Goal: Task Accomplishment & Management: Use online tool/utility

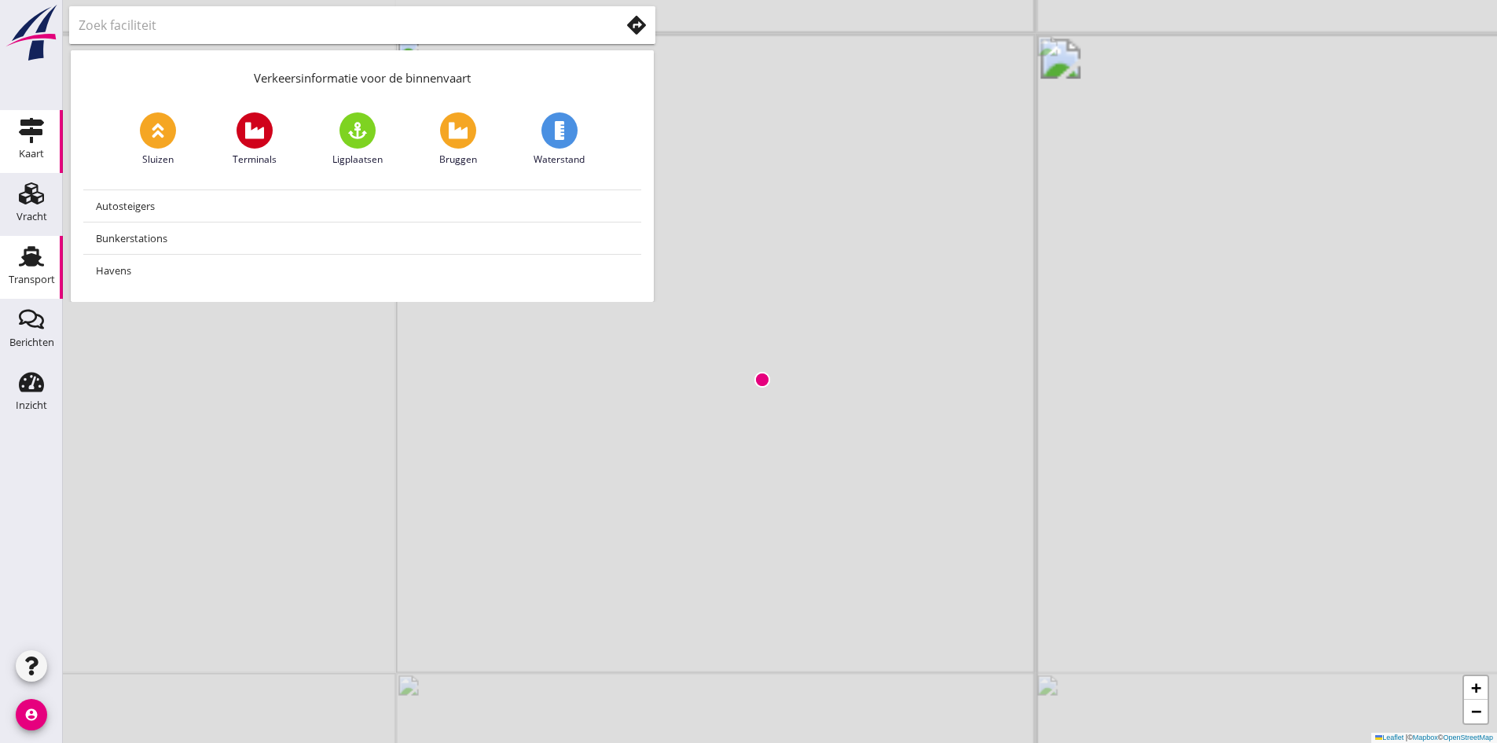
click at [37, 255] on use at bounding box center [31, 256] width 25 height 20
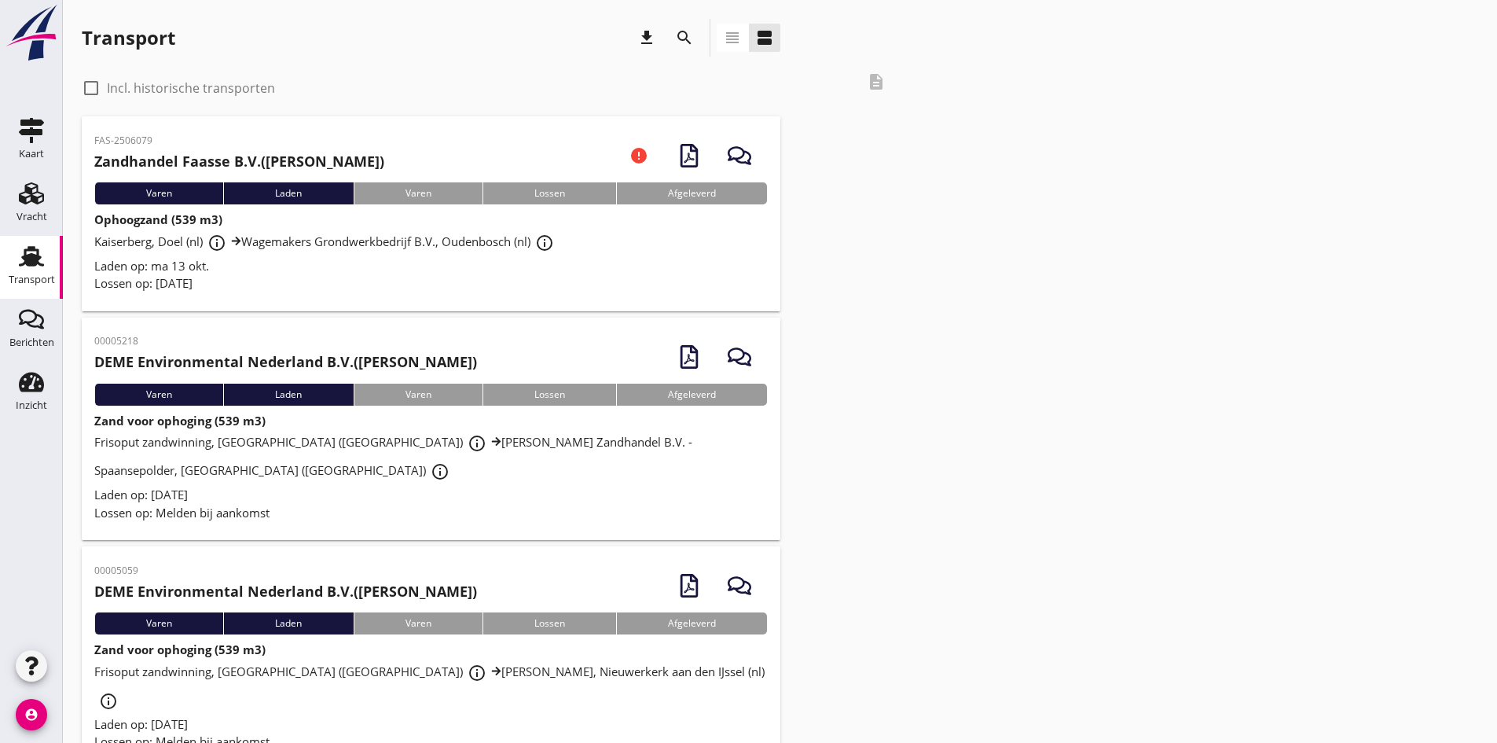
click at [162, 244] on span "Kaiserberg, Doel (nl) info_outline Wagemakers Grondwerkbedrijf B.V., Oudenbosch…" at bounding box center [326, 241] width 465 height 16
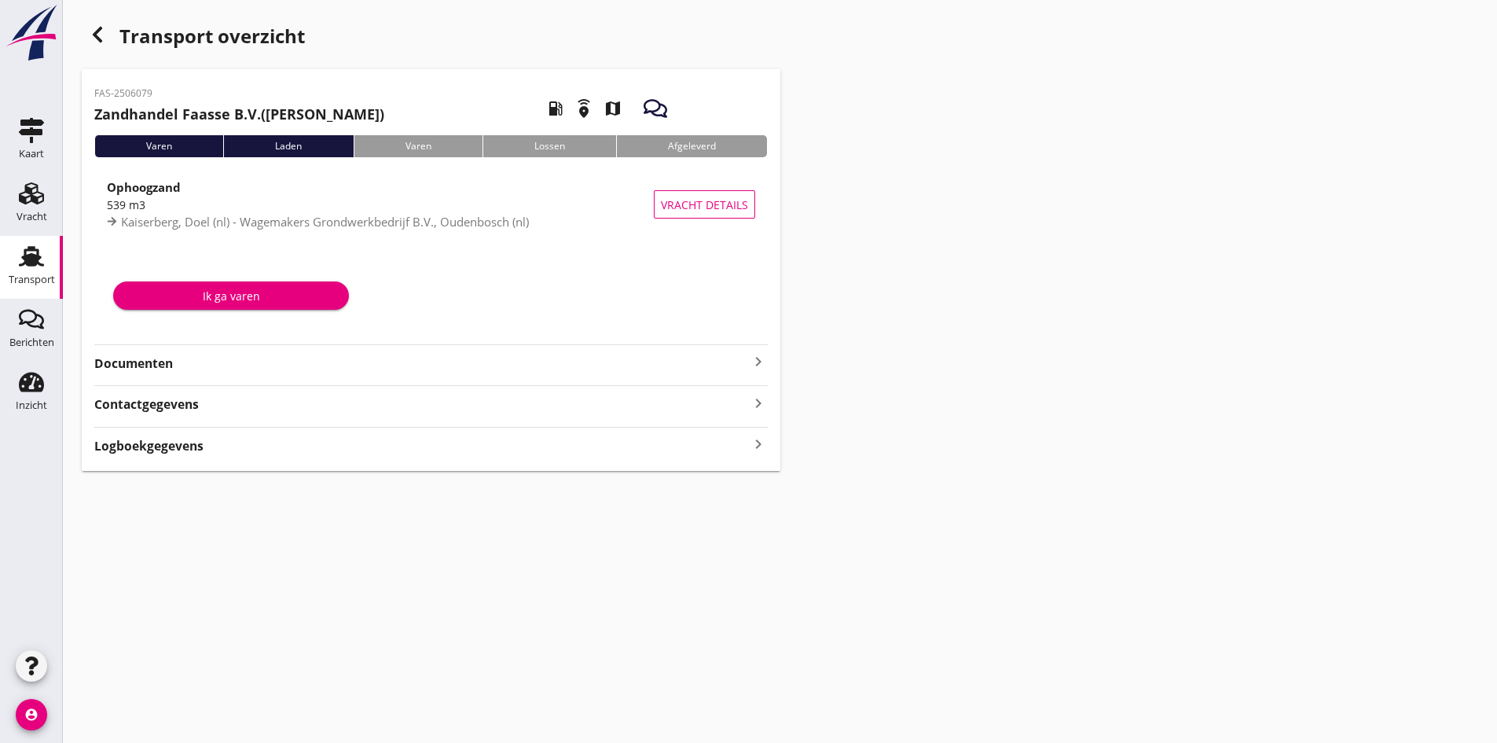
click at [154, 366] on strong "Documenten" at bounding box center [421, 364] width 655 height 18
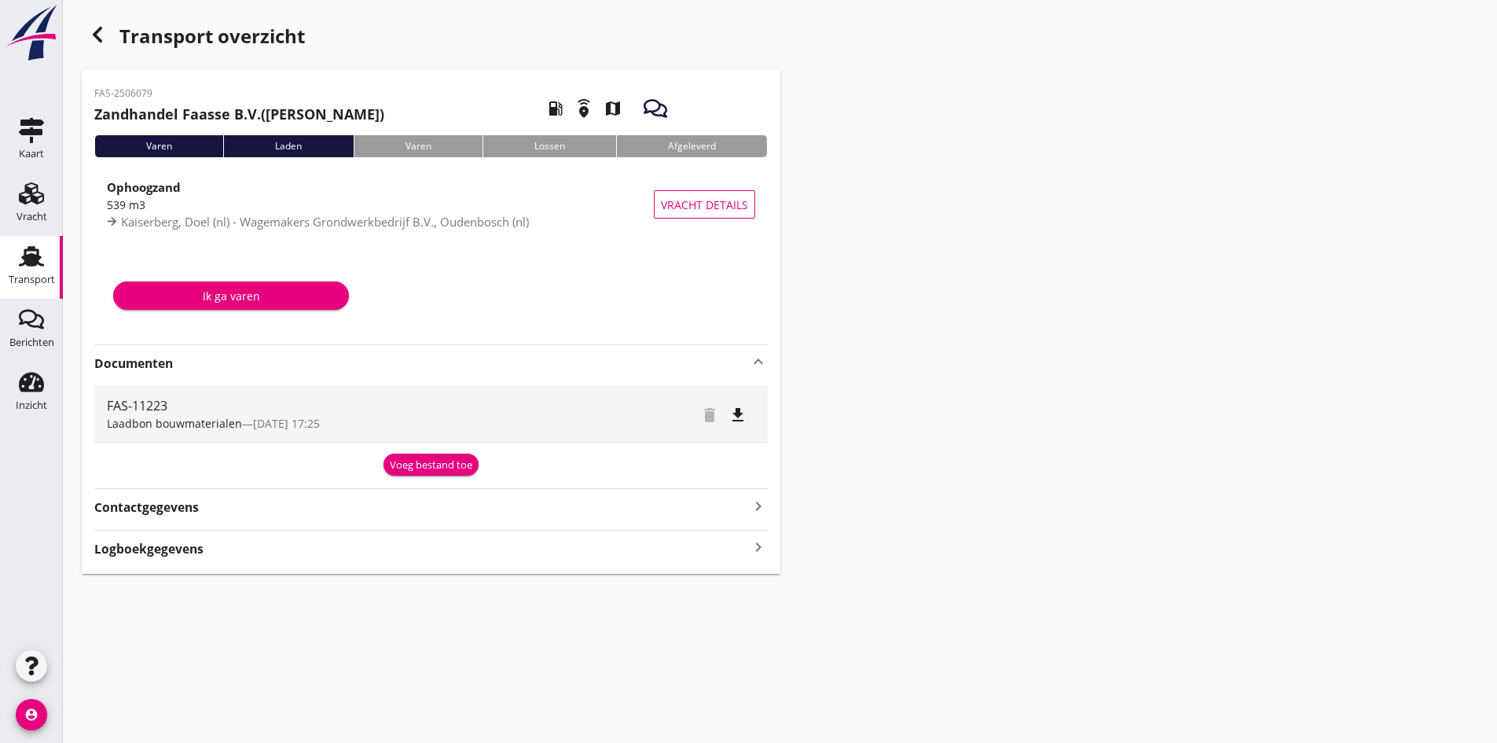
click at [409, 457] on div "Voeg bestand toe" at bounding box center [431, 465] width 83 height 16
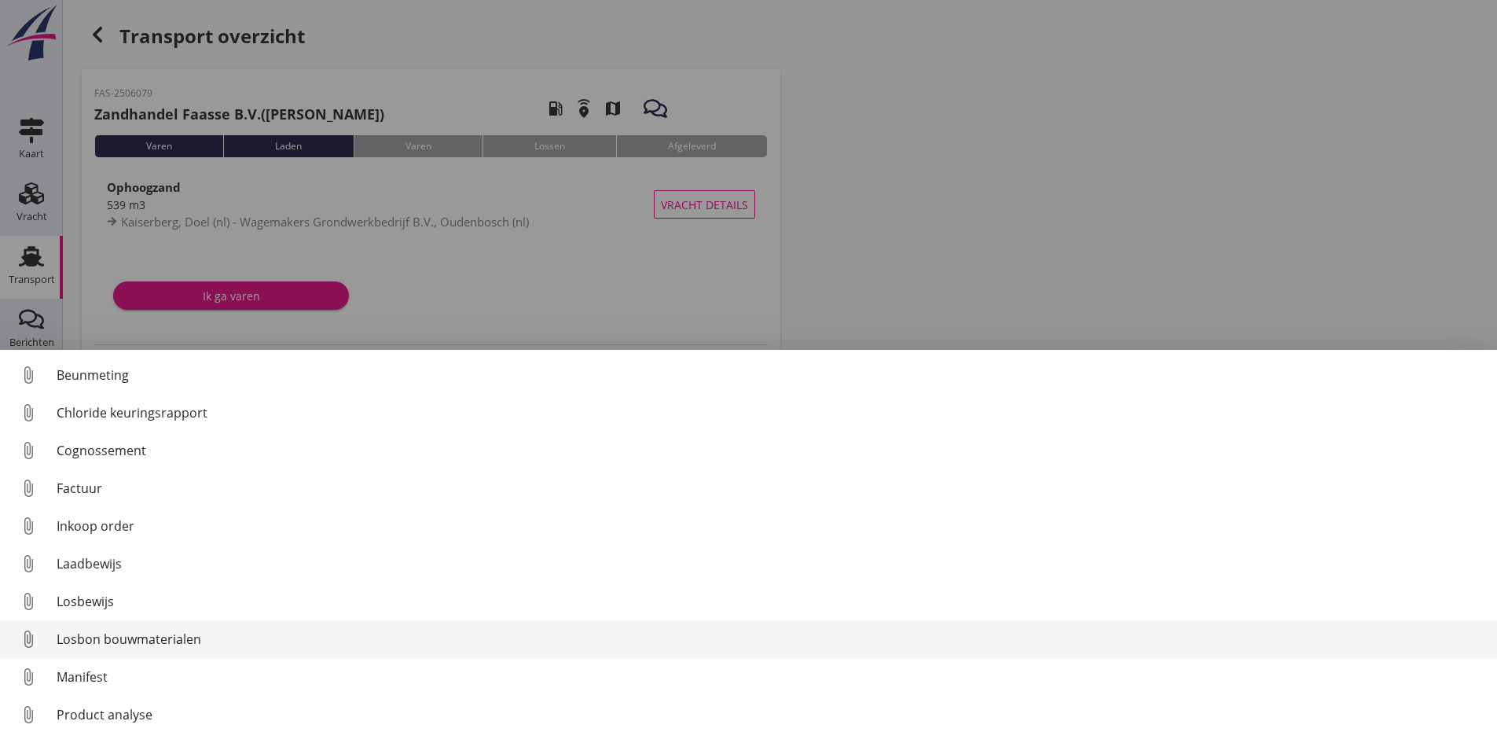
click at [119, 650] on link "attach_file Losbon bouwmaterialen" at bounding box center [748, 639] width 1497 height 38
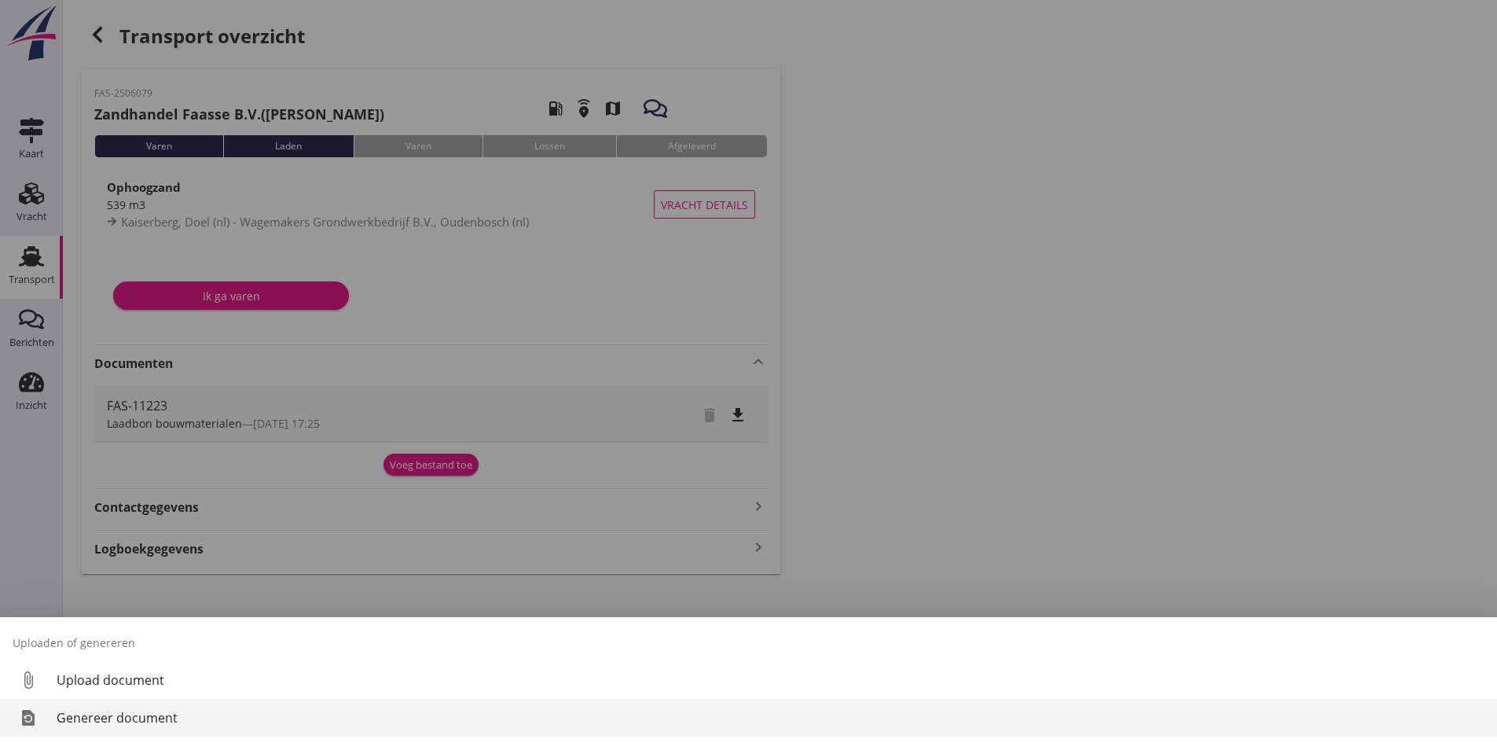
click at [83, 726] on div "Genereer document" at bounding box center [771, 717] width 1428 height 19
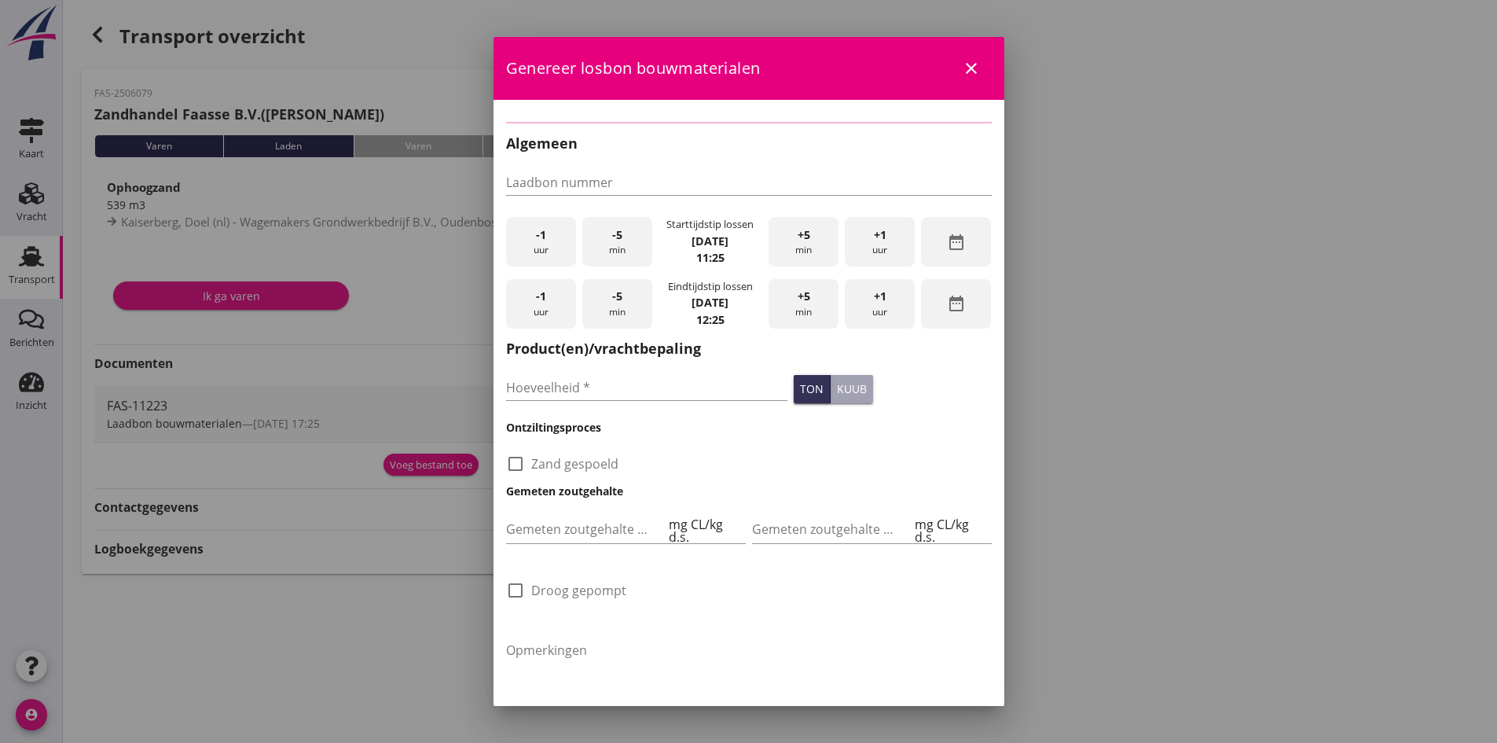
type input "FAS-11223"
checkbox input "true"
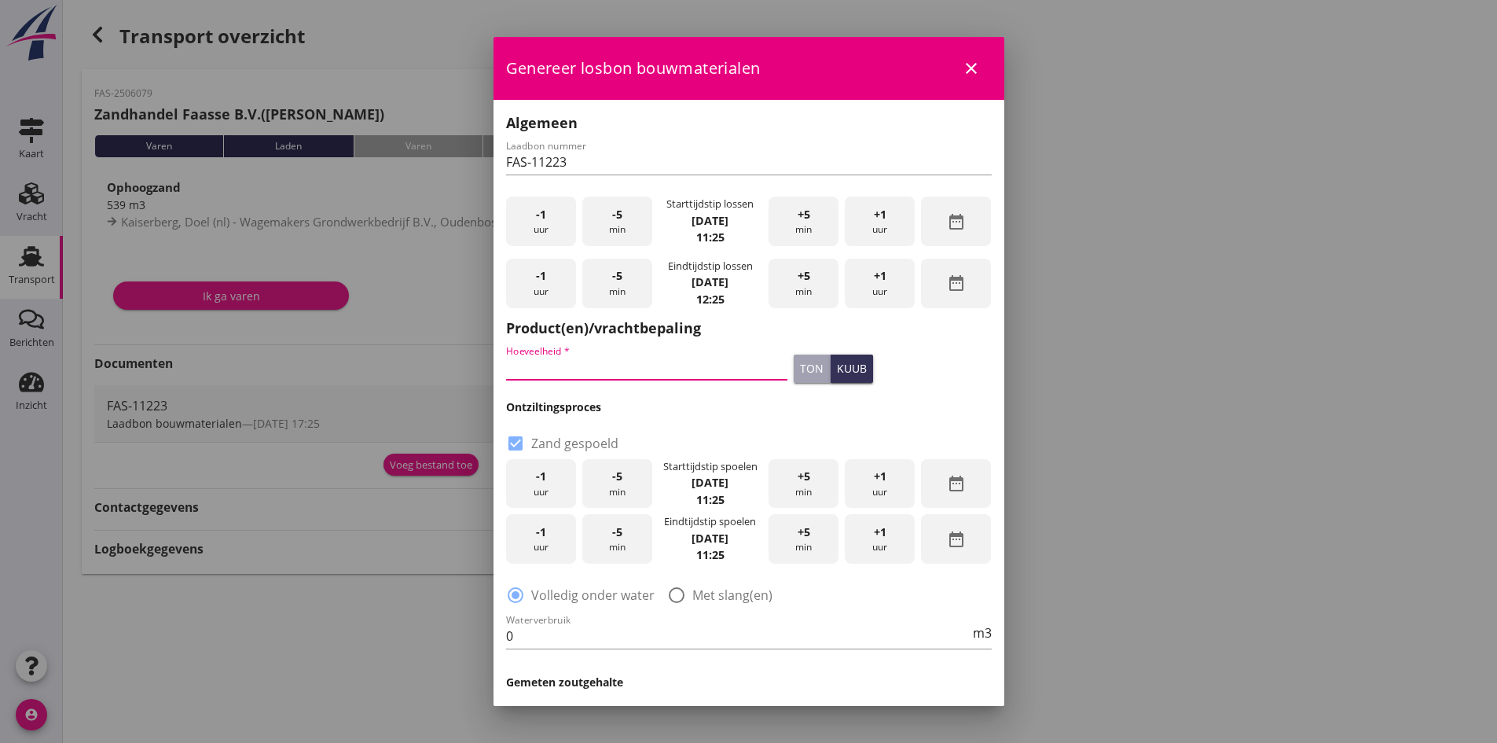
click at [604, 366] on input "Hoeveelheid *" at bounding box center [647, 367] width 282 height 25
type input "425"
click at [635, 432] on div "check_box Zand gespoeld" at bounding box center [749, 442] width 486 height 22
click at [550, 484] on div "-1 uur" at bounding box center [541, 484] width 70 height 50
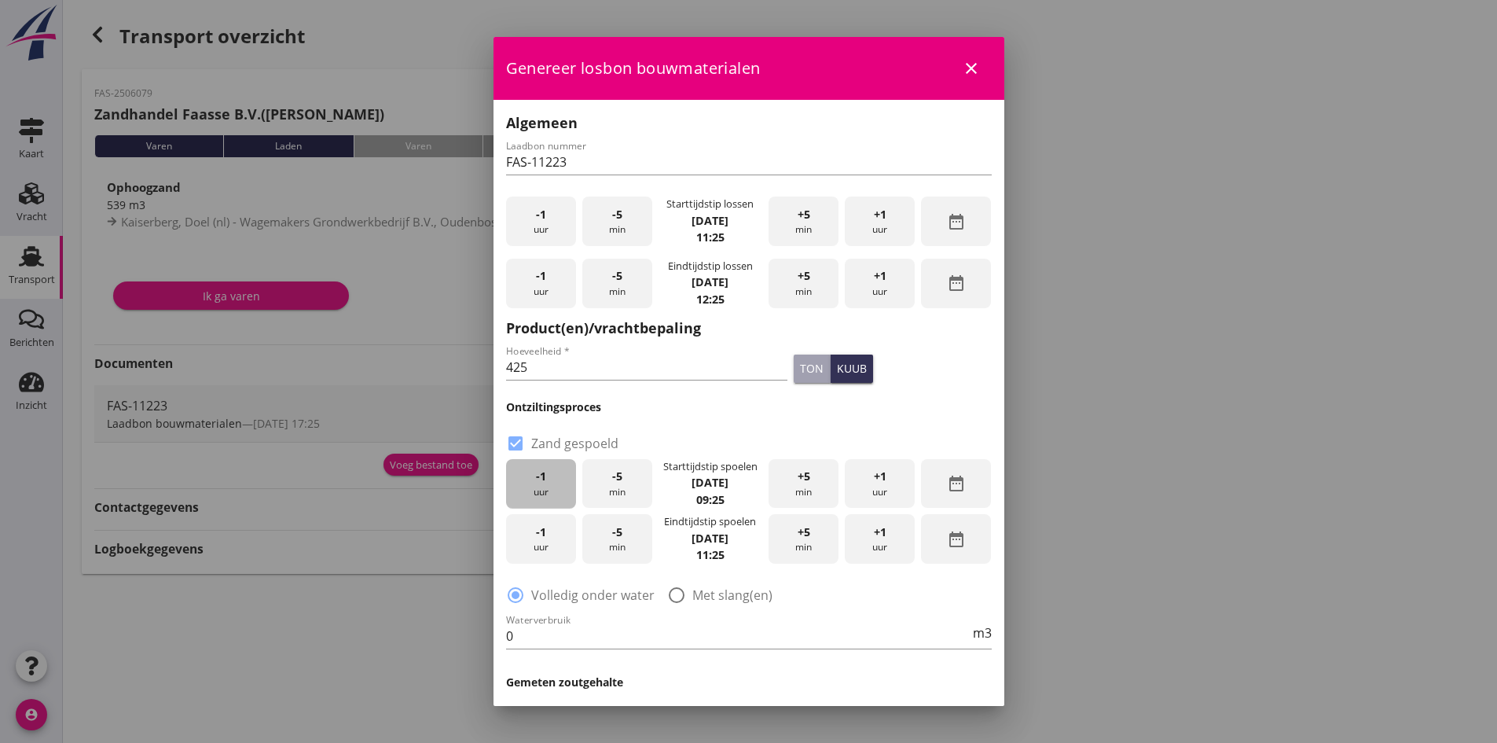
click at [550, 484] on div "-1 uur" at bounding box center [541, 484] width 70 height 50
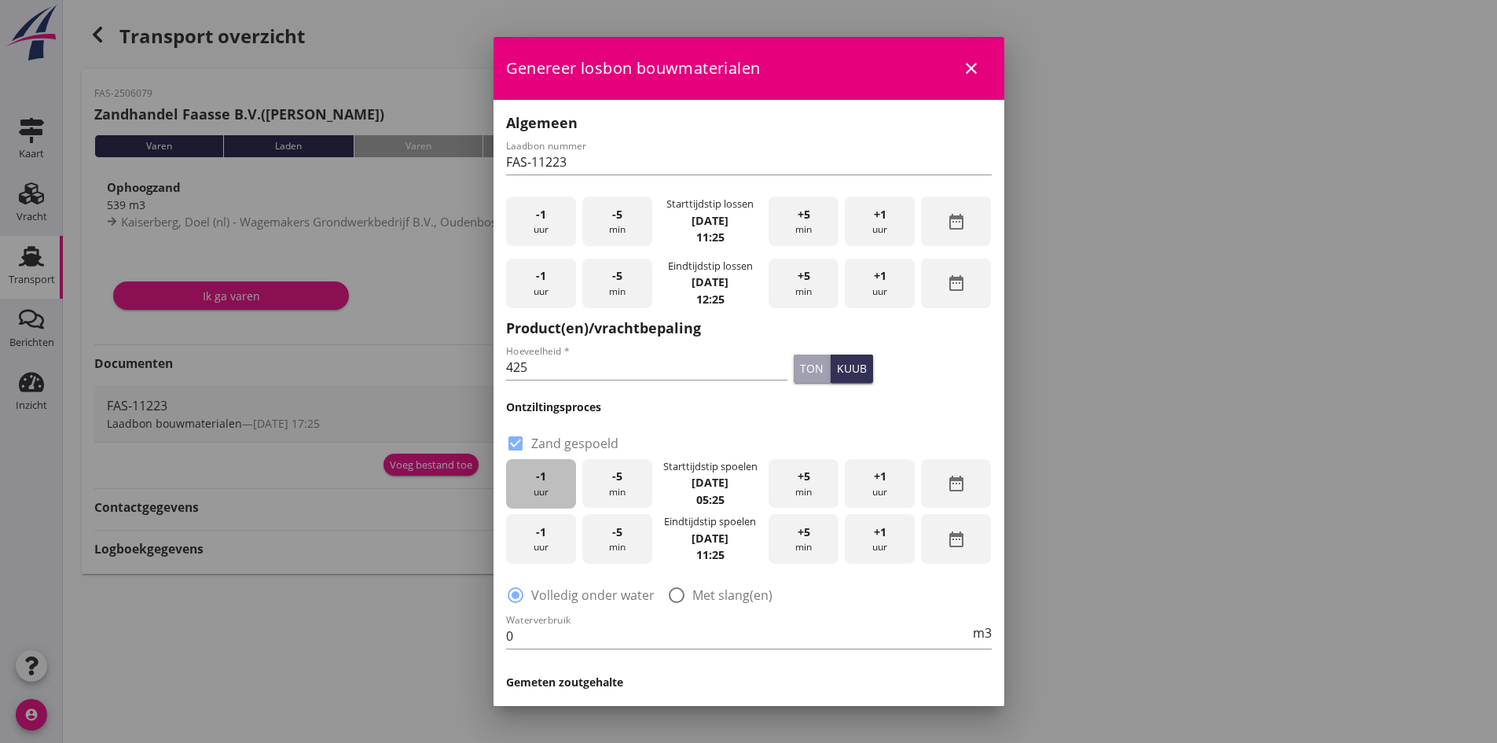
click at [550, 484] on div "-1 uur" at bounding box center [541, 484] width 70 height 50
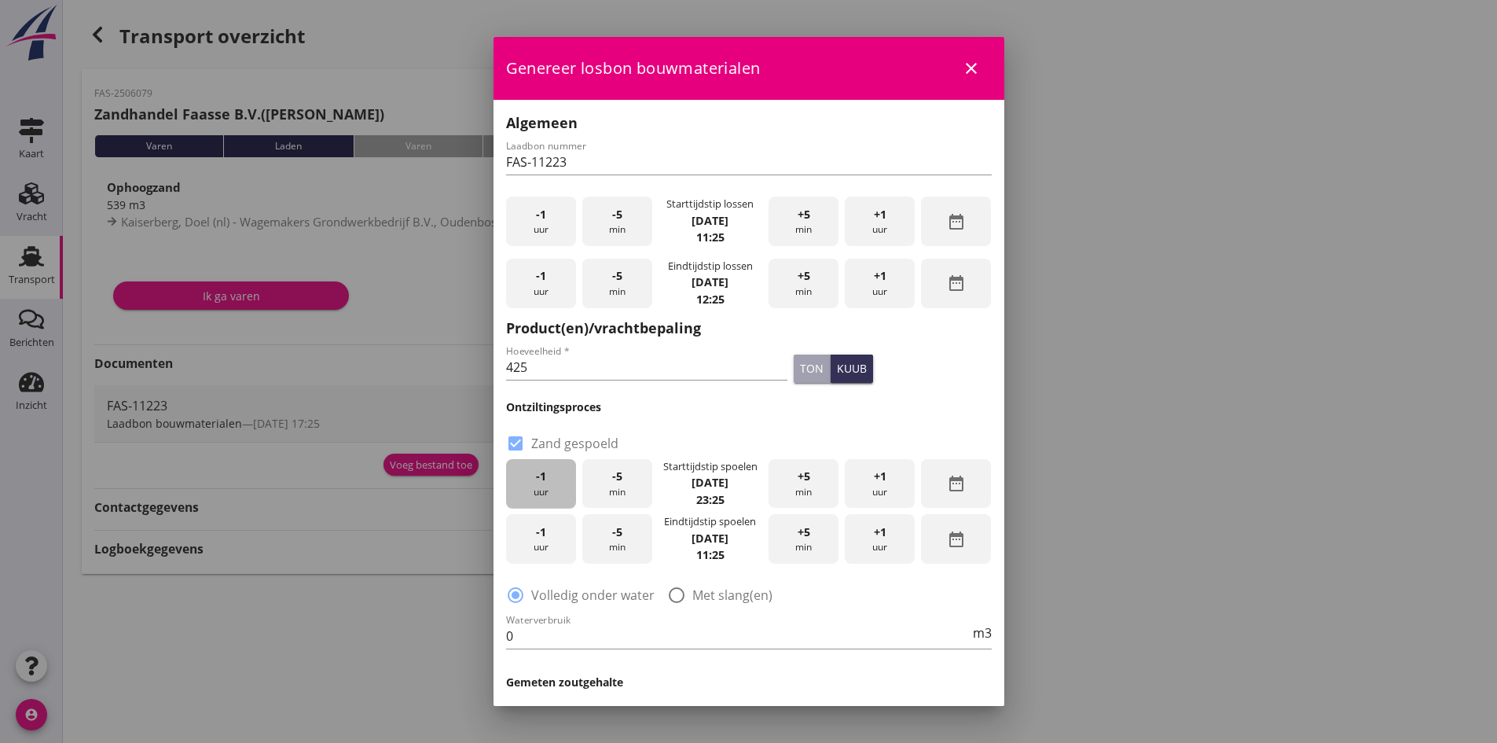
click at [550, 484] on div "-1 uur" at bounding box center [541, 484] width 70 height 50
click at [615, 490] on div "-5 min" at bounding box center [617, 484] width 70 height 50
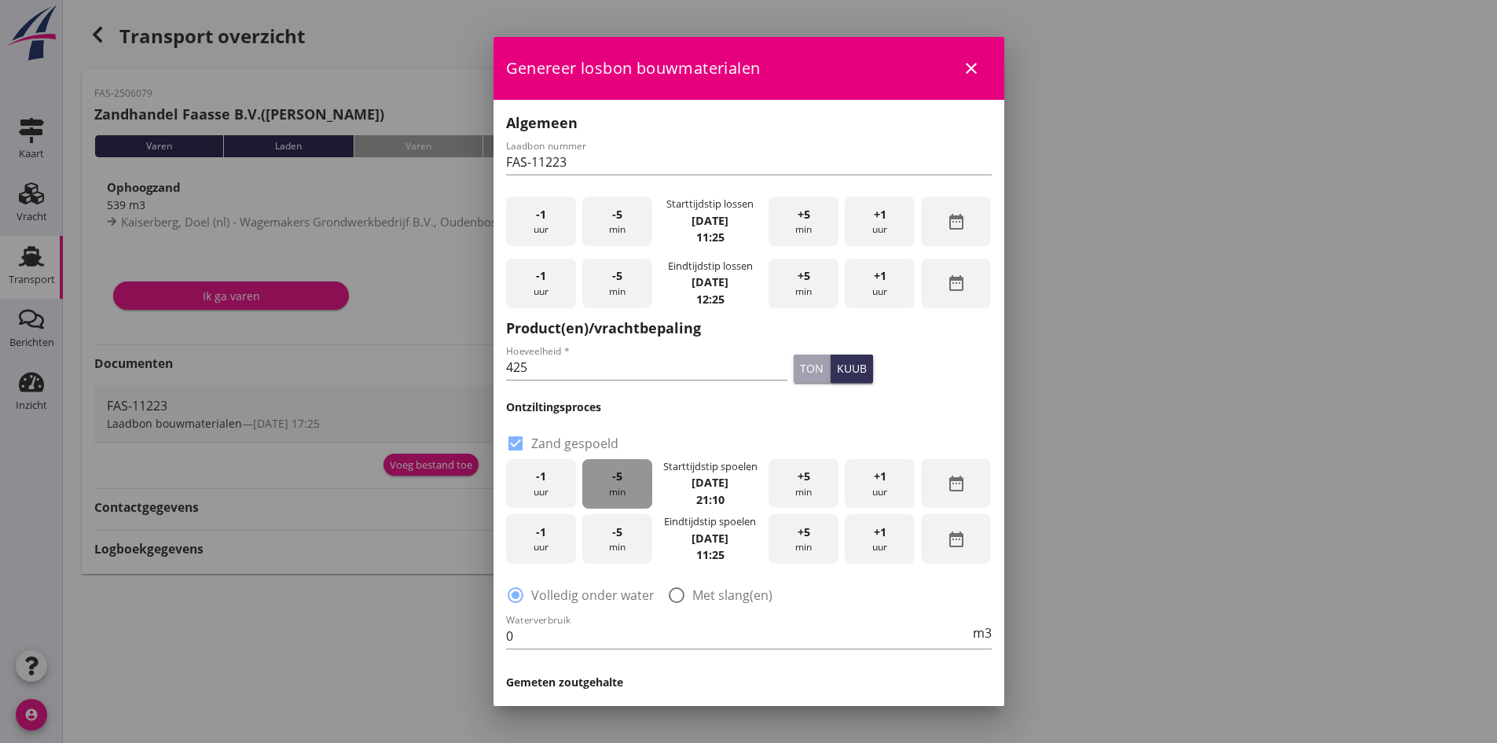
click at [615, 490] on div "-5 min" at bounding box center [617, 484] width 70 height 50
click at [556, 546] on div "-1 uur" at bounding box center [541, 539] width 70 height 50
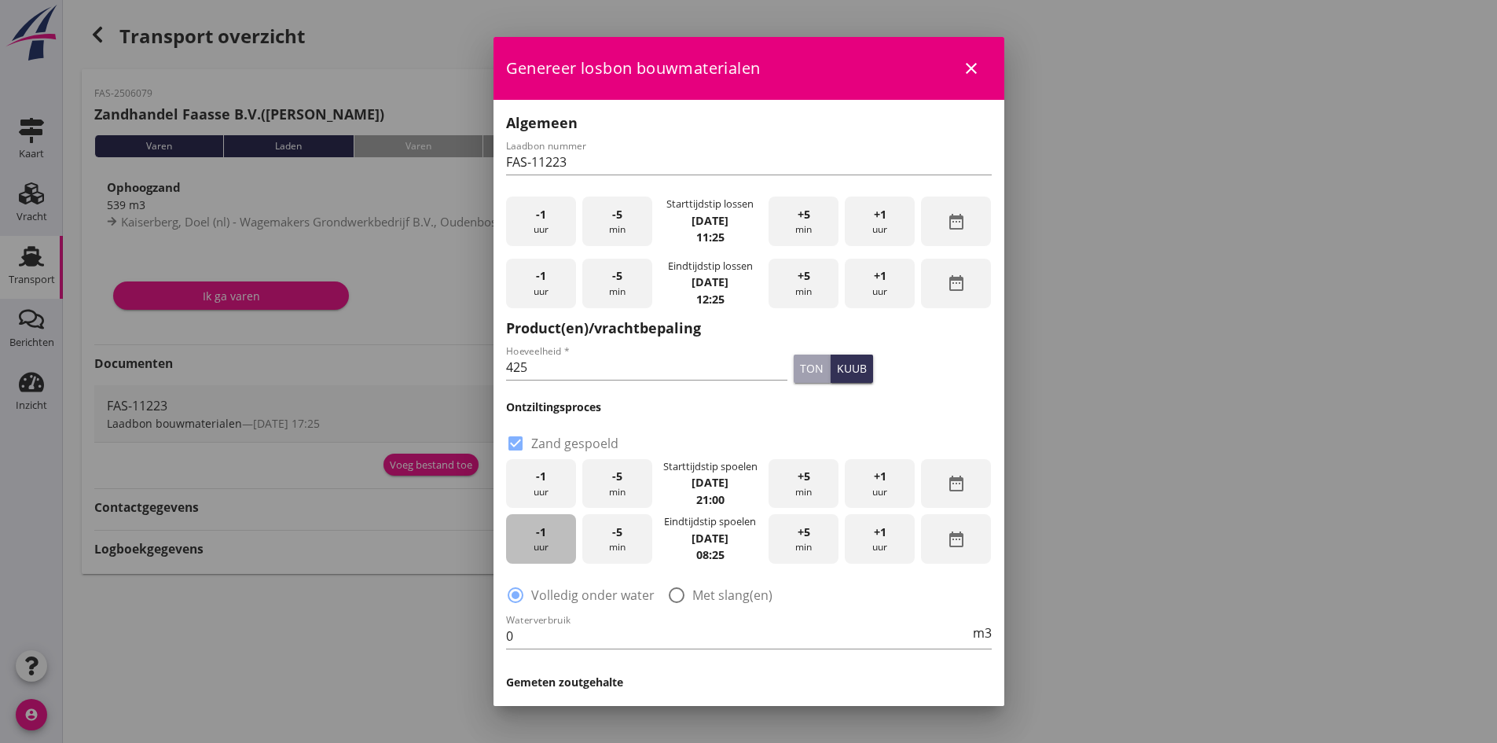
click at [556, 545] on div "-1 uur" at bounding box center [541, 539] width 70 height 50
click at [556, 544] on div "-1 uur" at bounding box center [541, 539] width 70 height 50
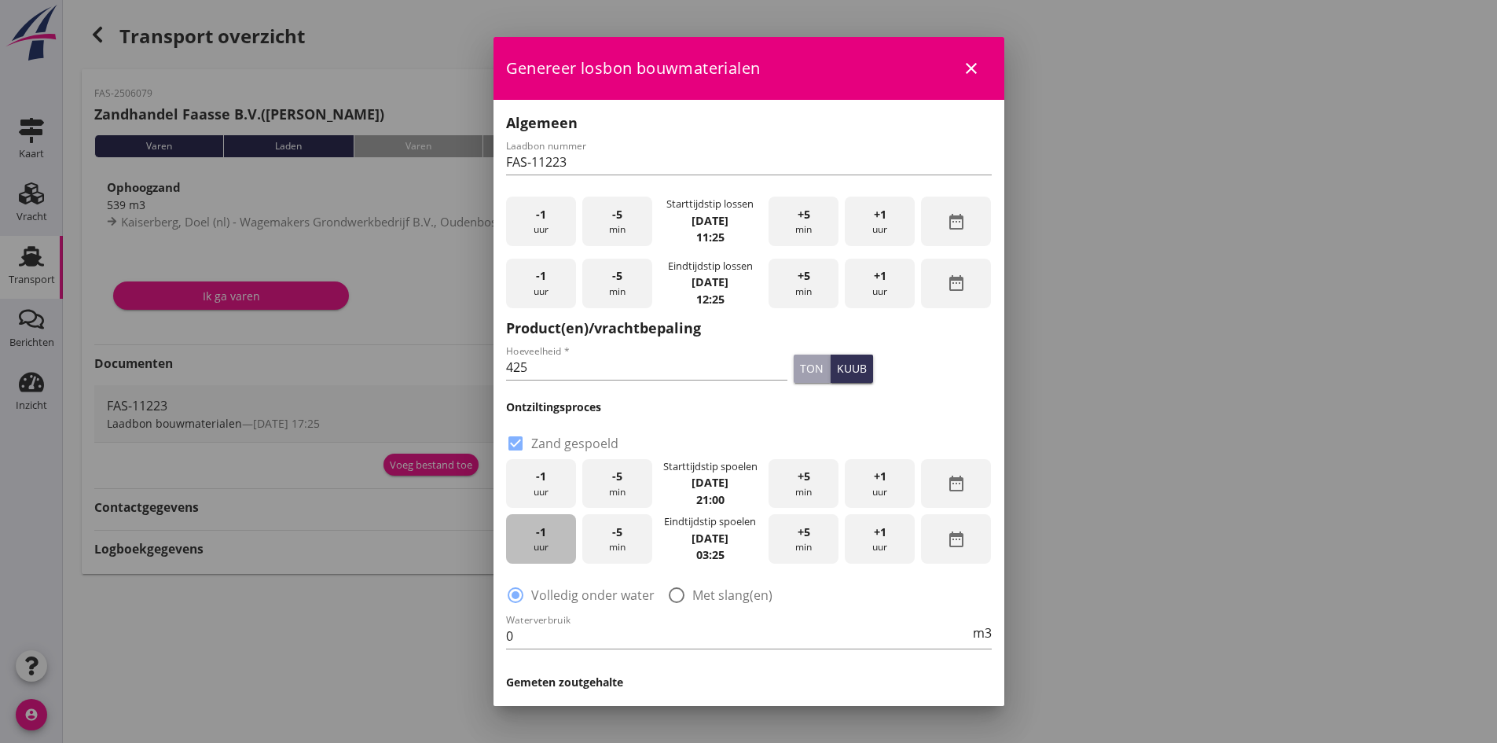
click at [556, 544] on div "-1 uur" at bounding box center [541, 539] width 70 height 50
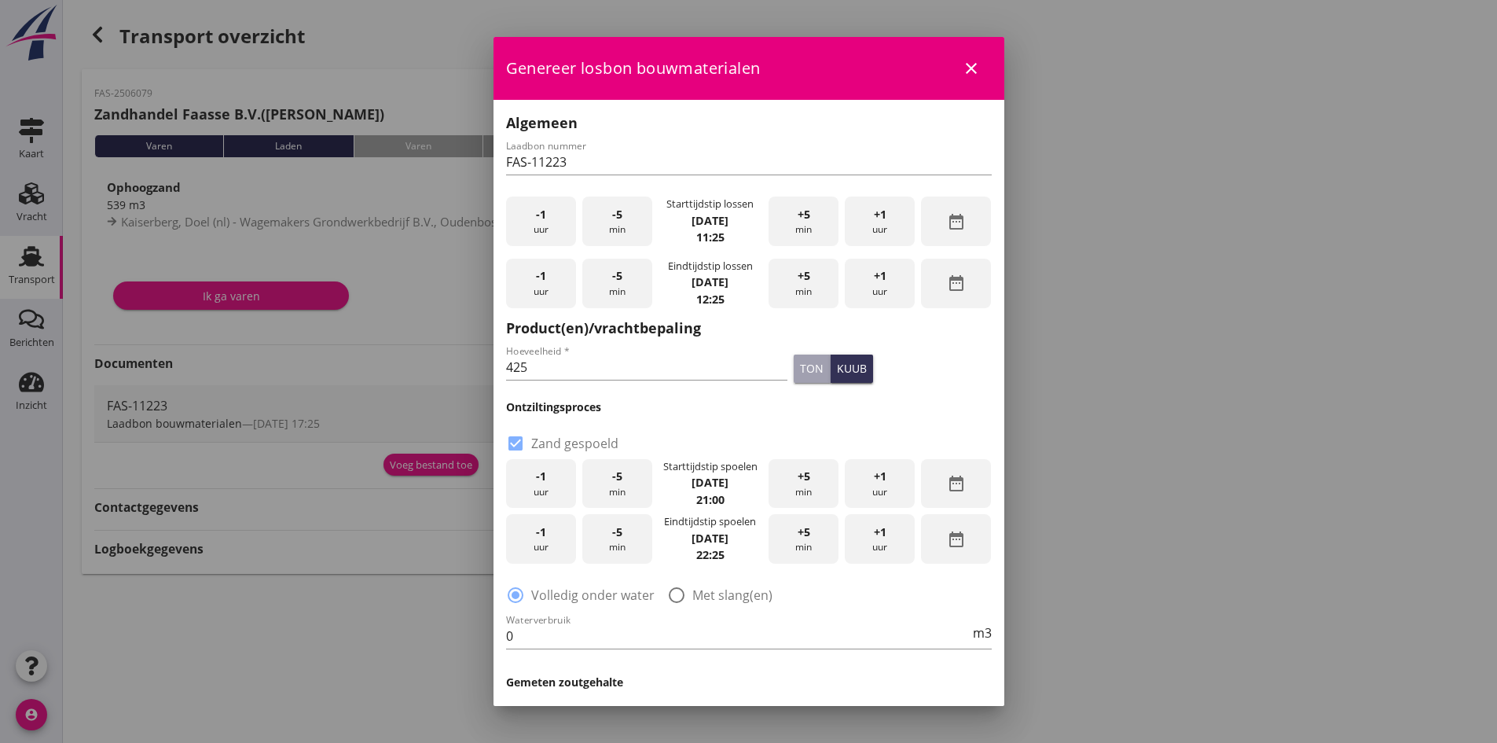
click at [556, 544] on div "-1 uur" at bounding box center [541, 539] width 70 height 50
click at [866, 542] on div "+1 uur" at bounding box center [880, 539] width 70 height 50
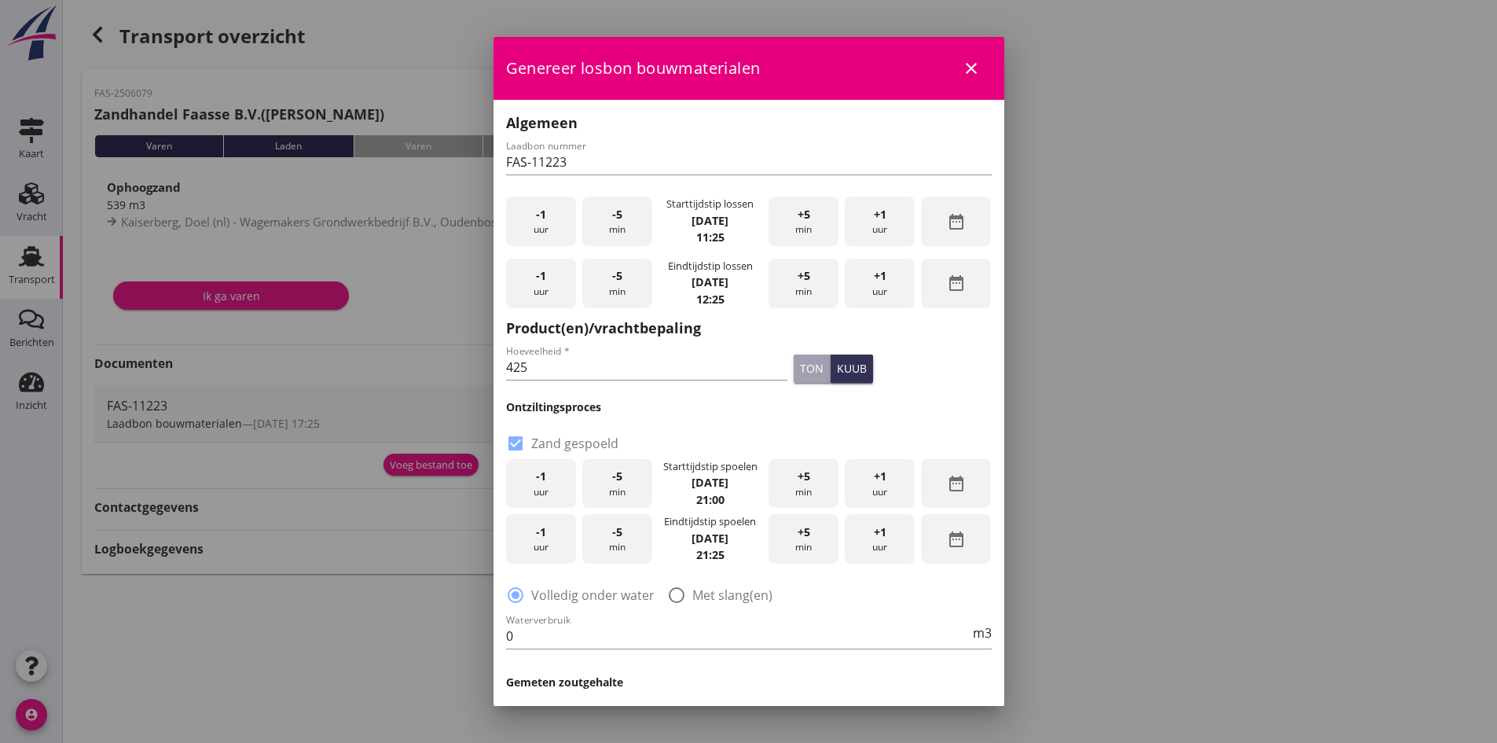
click at [866, 542] on div "+1 uur" at bounding box center [880, 539] width 70 height 50
click at [612, 550] on div "-5 min" at bounding box center [617, 539] width 70 height 50
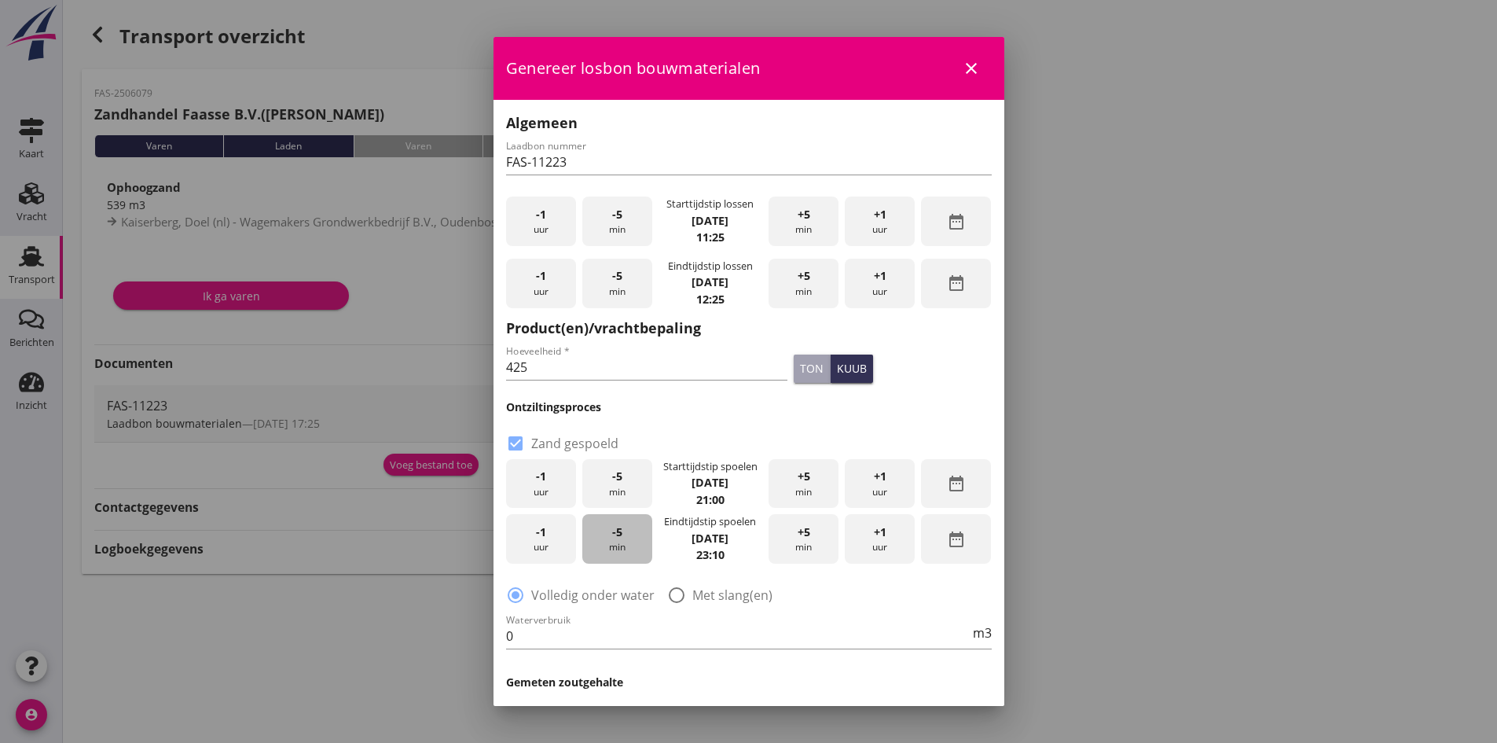
click at [612, 550] on div "-5 min" at bounding box center [617, 539] width 70 height 50
click at [682, 589] on div at bounding box center [676, 595] width 27 height 27
radio input "false"
radio input "true"
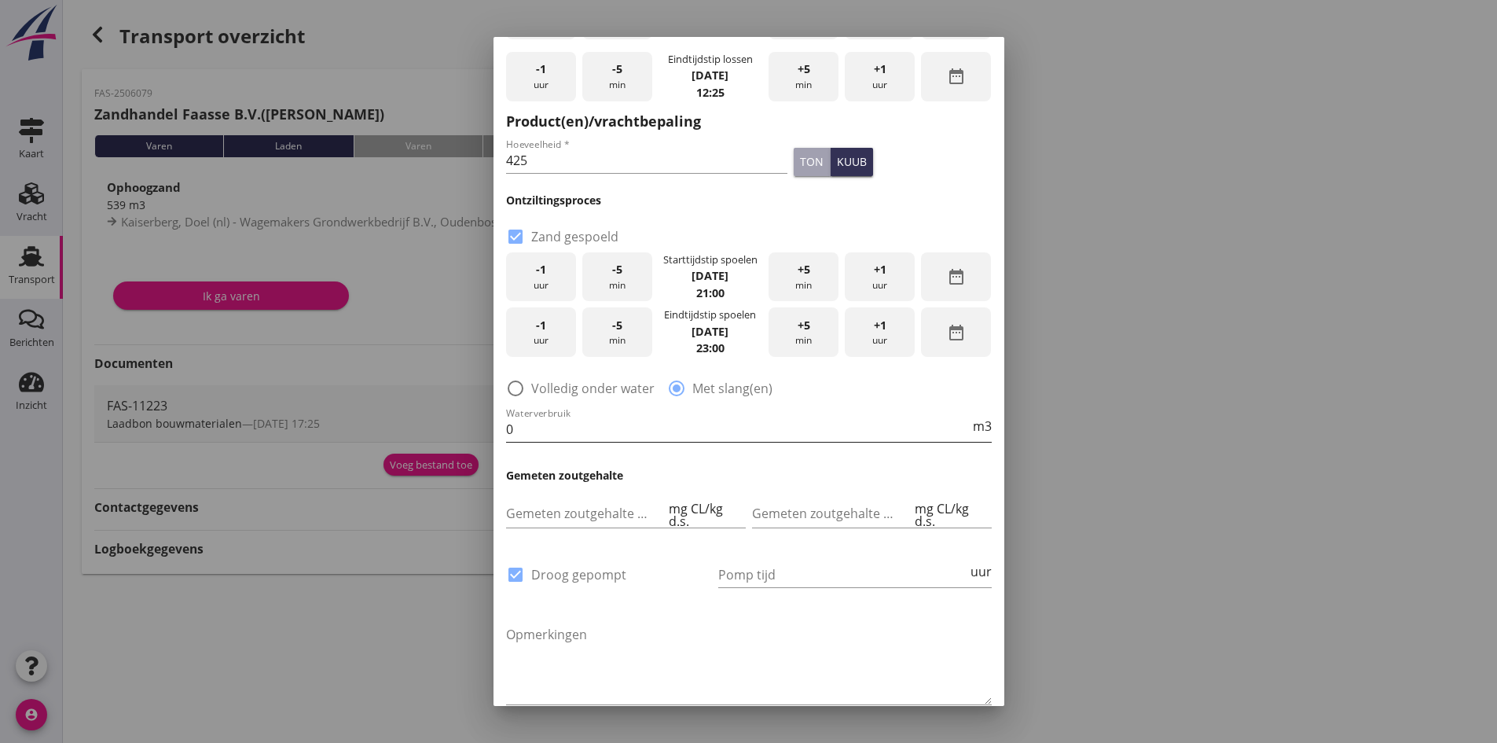
scroll to position [236, 0]
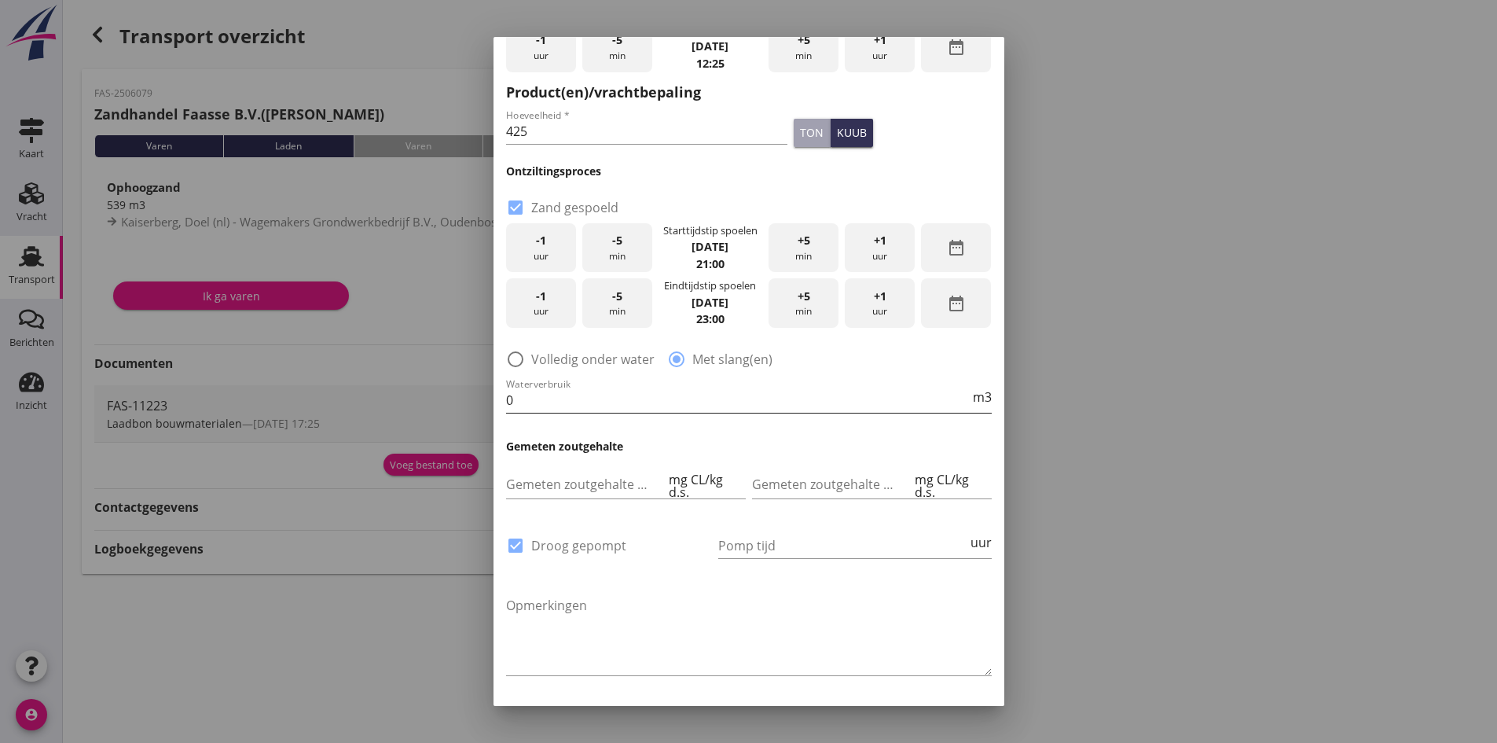
click at [573, 410] on input "0" at bounding box center [738, 400] width 464 height 25
type input "260"
click at [699, 426] on div at bounding box center [749, 423] width 486 height 9
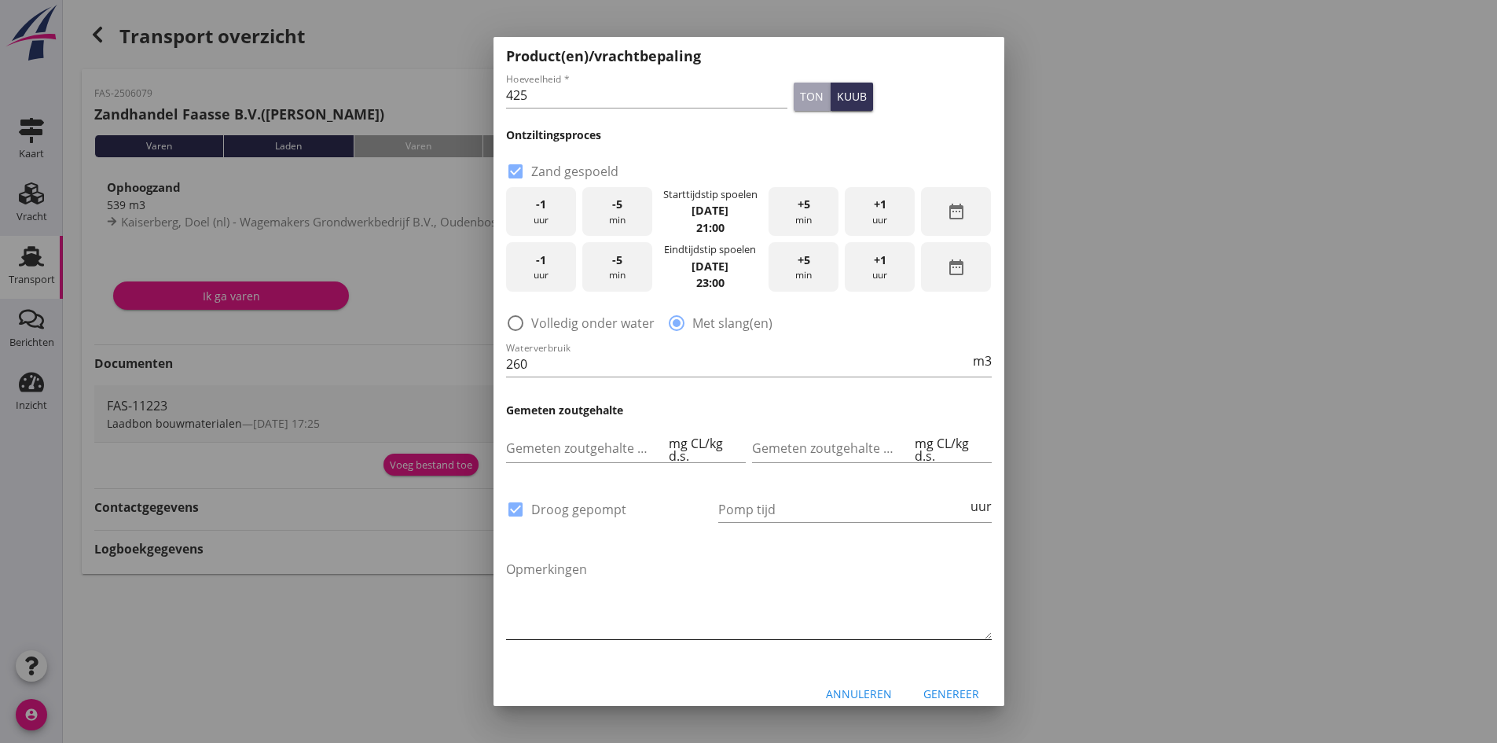
scroll to position [287, 0]
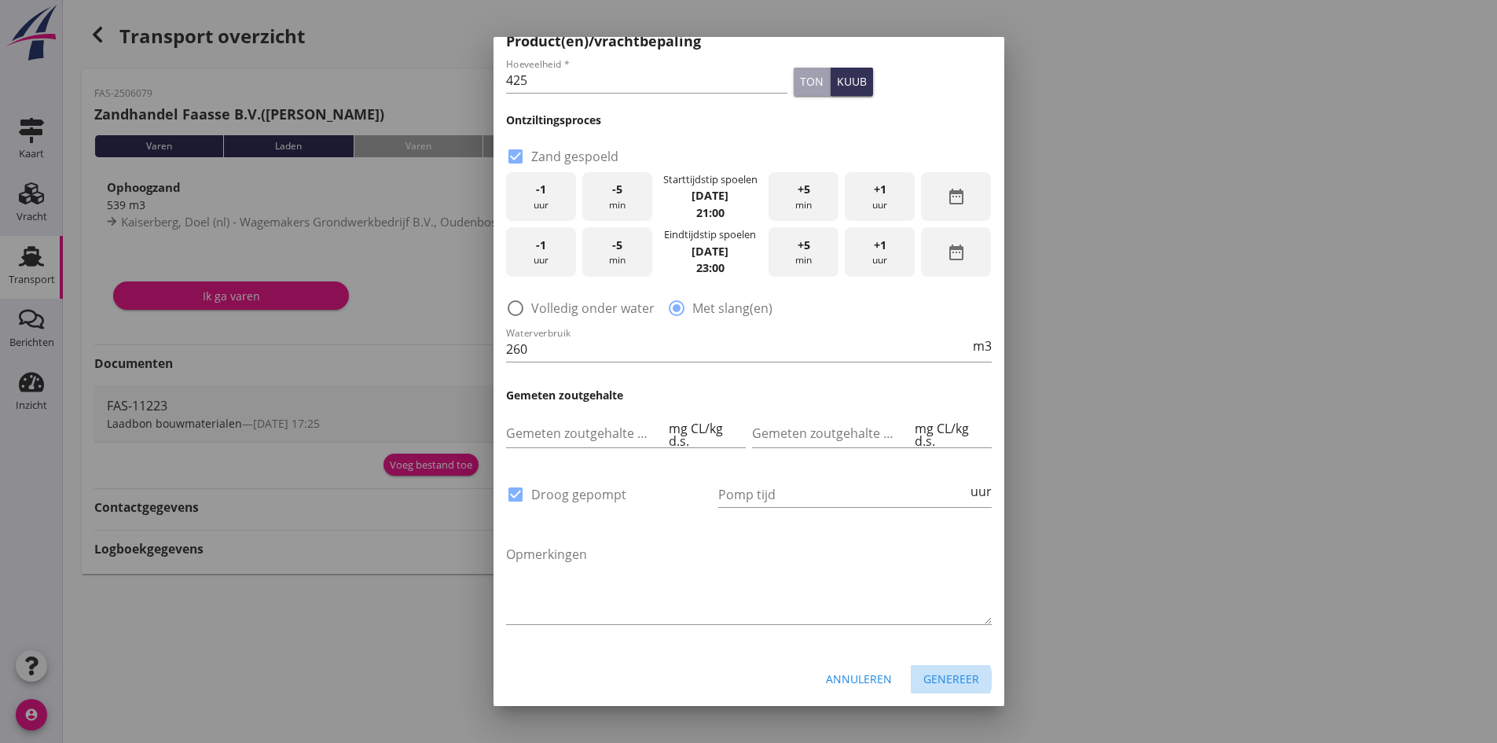
click at [921, 665] on button "Genereer" at bounding box center [951, 679] width 81 height 28
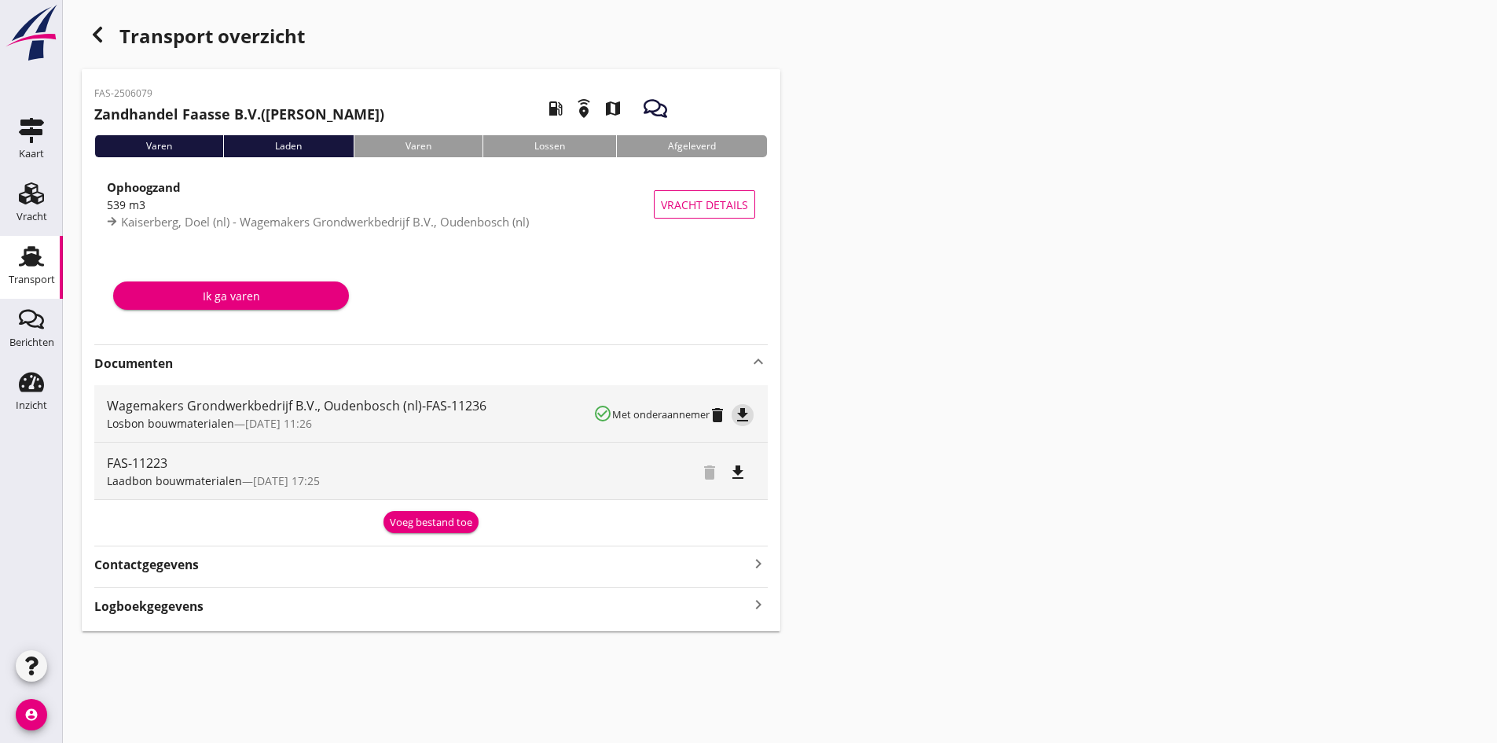
click at [744, 416] on icon "file_download" at bounding box center [742, 415] width 19 height 19
